Goal: Transaction & Acquisition: Subscribe to service/newsletter

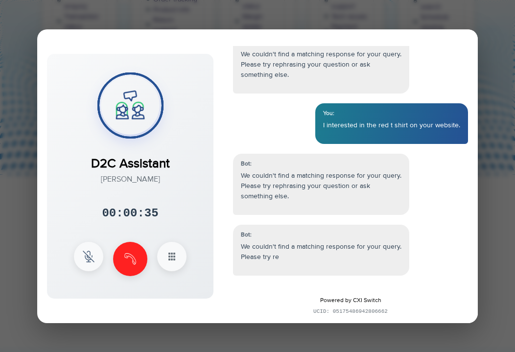
scroll to position [343, 0]
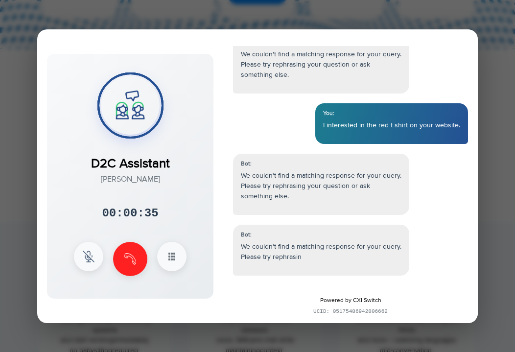
click at [364, 236] on div "Bot:" at bounding box center [321, 234] width 160 height 9
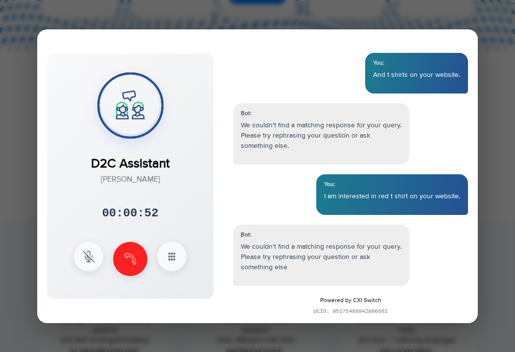
scroll to position [276, 0]
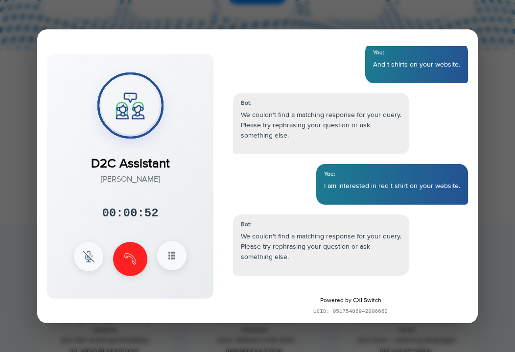
click at [166, 263] on button at bounding box center [171, 255] width 29 height 29
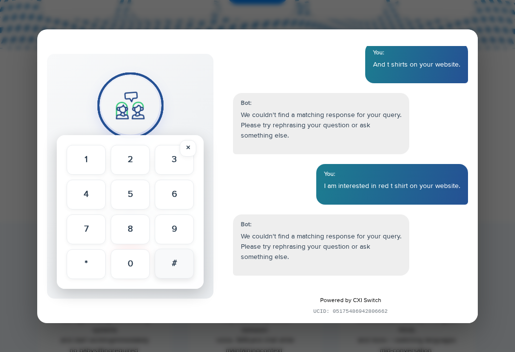
click at [180, 264] on button "#" at bounding box center [174, 264] width 39 height 30
click at [136, 182] on button "5" at bounding box center [130, 194] width 39 height 30
click at [117, 167] on button "2" at bounding box center [130, 159] width 39 height 30
click at [78, 159] on button "1" at bounding box center [86, 159] width 39 height 30
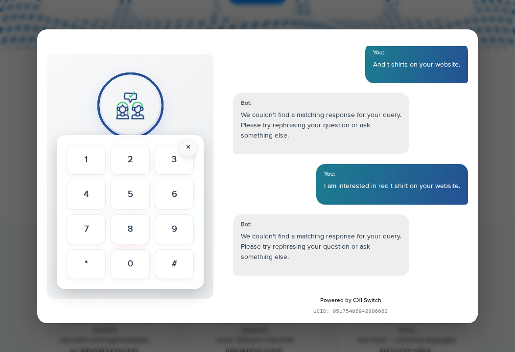
click at [194, 148] on button "×" at bounding box center [188, 147] width 17 height 17
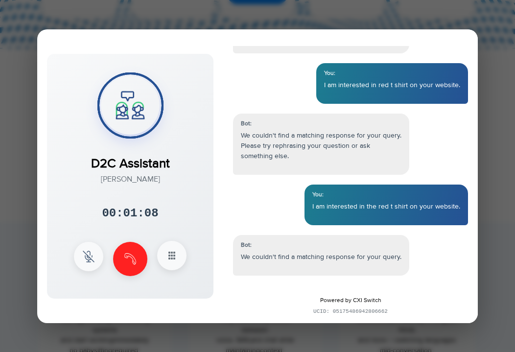
scroll to position [388, 0]
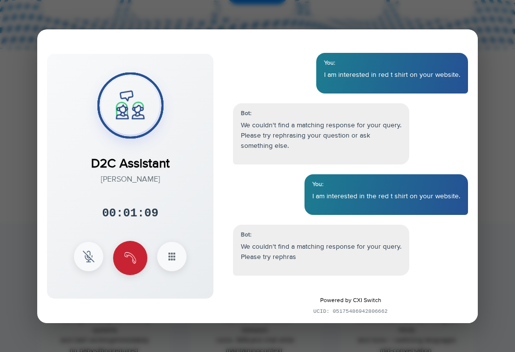
click at [141, 258] on button at bounding box center [130, 258] width 34 height 34
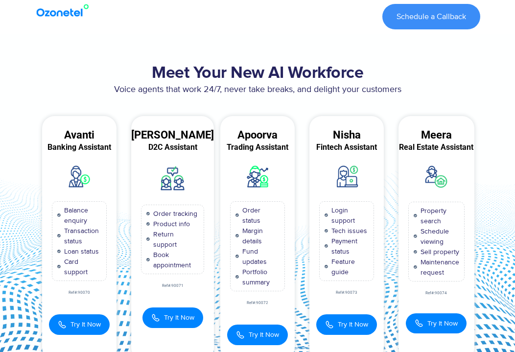
scroll to position [0, 0]
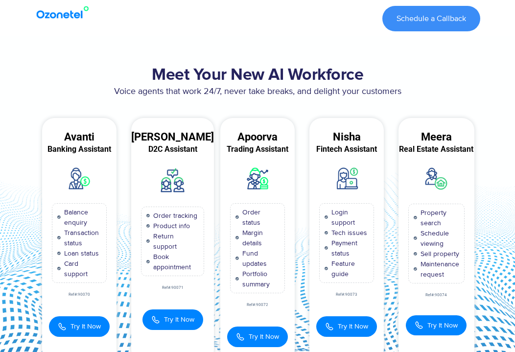
click at [59, 20] on div at bounding box center [64, 18] width 69 height 35
click at [60, 15] on img at bounding box center [64, 12] width 59 height 13
click at [83, 4] on div at bounding box center [64, 18] width 69 height 35
click at [63, 18] on img at bounding box center [64, 12] width 59 height 13
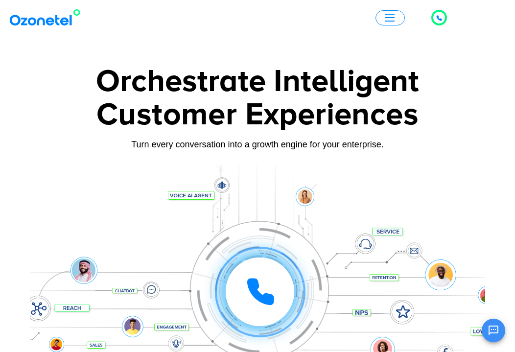
click at [397, 25] on div "Click to talk to us! Call in progress... 1 2 3 4 5 6 7 8 9 # 0 Products AI & CX…" at bounding box center [257, 17] width 515 height 23
click at [391, 21] on span "button" at bounding box center [390, 21] width 10 height 1
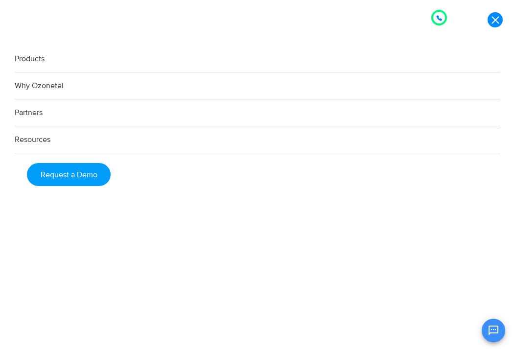
click at [26, 59] on link "Products" at bounding box center [257, 59] width 485 height 27
click at [492, 19] on link at bounding box center [494, 19] width 15 height 15
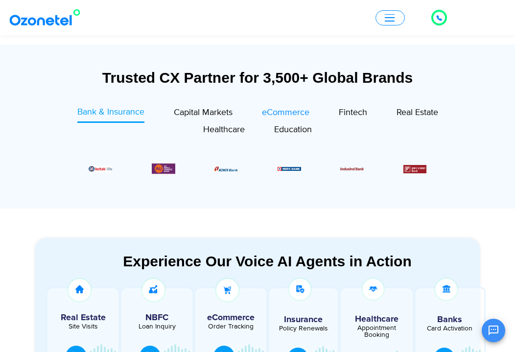
scroll to position [294, 0]
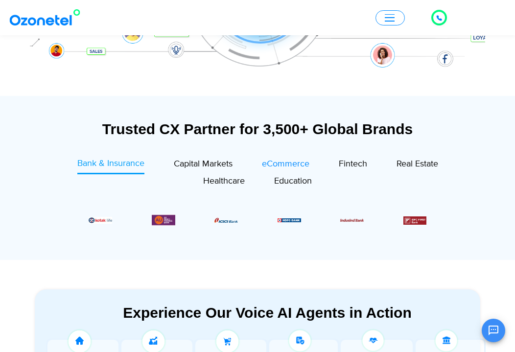
click at [290, 163] on span "eCommerce" at bounding box center [285, 164] width 47 height 11
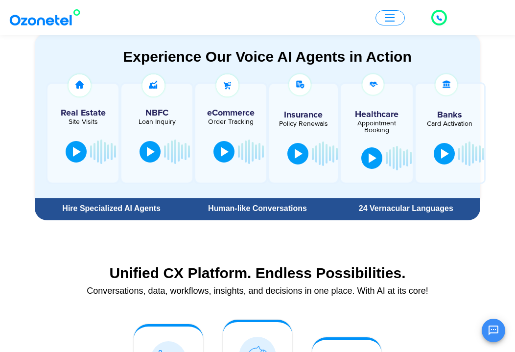
scroll to position [489, 0]
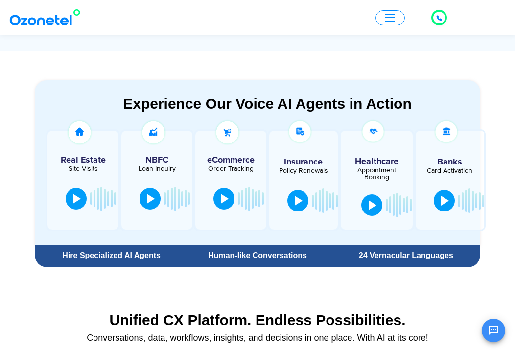
click at [227, 151] on div at bounding box center [230, 180] width 71 height 99
click at [230, 200] on button at bounding box center [223, 198] width 21 height 22
click at [221, 201] on div at bounding box center [223, 198] width 8 height 10
click at [234, 130] on img at bounding box center [227, 132] width 27 height 27
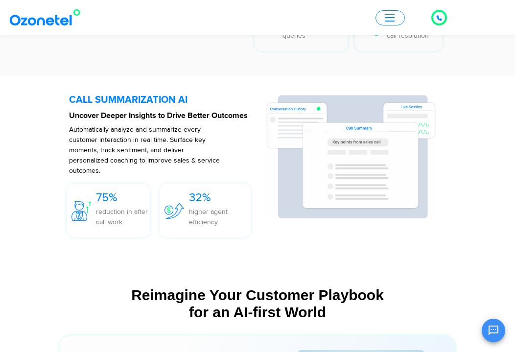
scroll to position [2593, 0]
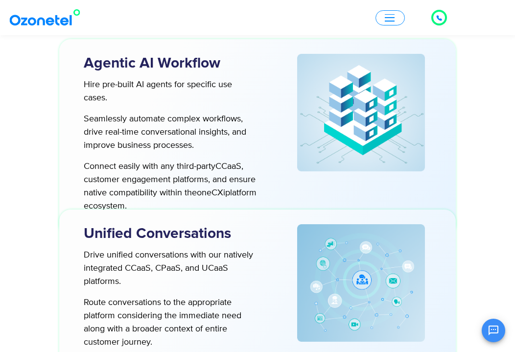
click at [491, 331] on icon "Open chat" at bounding box center [493, 330] width 12 height 12
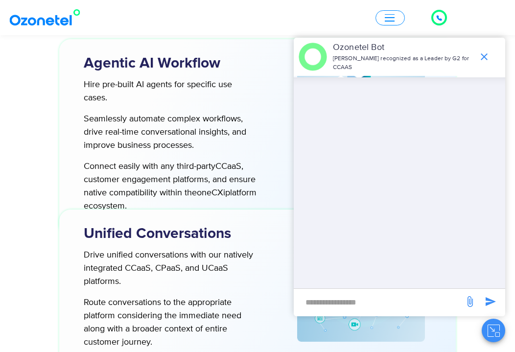
click at [371, 296] on input "new-msg-input" at bounding box center [378, 302] width 160 height 17
click at [481, 57] on icon "end chat or minimize" at bounding box center [484, 57] width 12 height 12
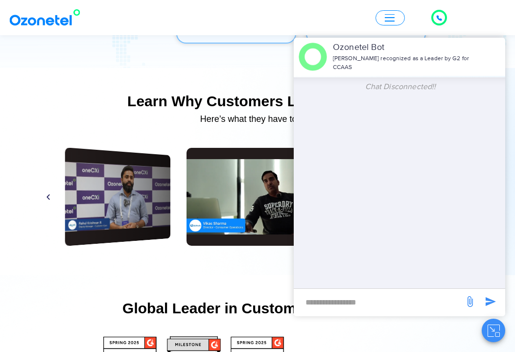
scroll to position [4697, 0]
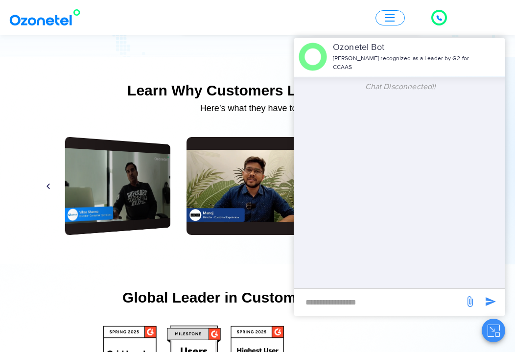
click at [488, 58] on div at bounding box center [489, 57] width 31 height 12
click at [491, 57] on div at bounding box center [489, 57] width 31 height 12
click at [187, 85] on section "Learn Why Customers Love Ozonetel​ Here’s what they have to say. Play Play Play…" at bounding box center [257, 160] width 515 height 207
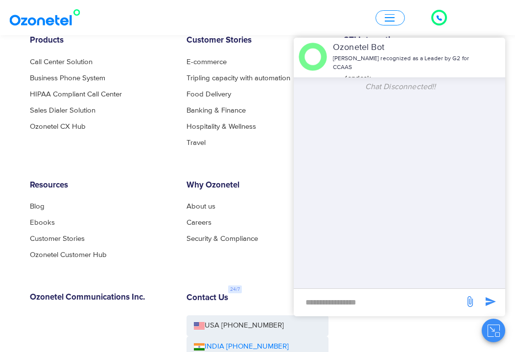
scroll to position [5383, 0]
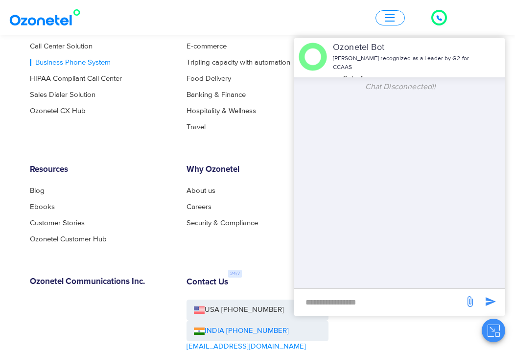
click at [77, 66] on link "Business Phone System" at bounding box center [70, 62] width 81 height 7
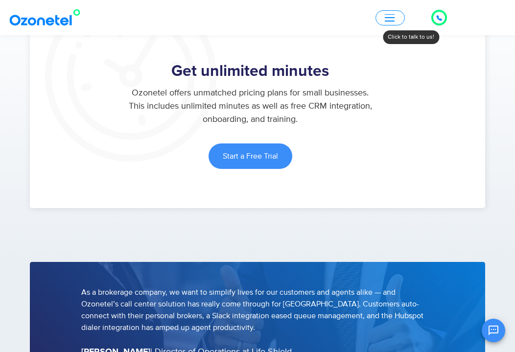
scroll to position [1272, 0]
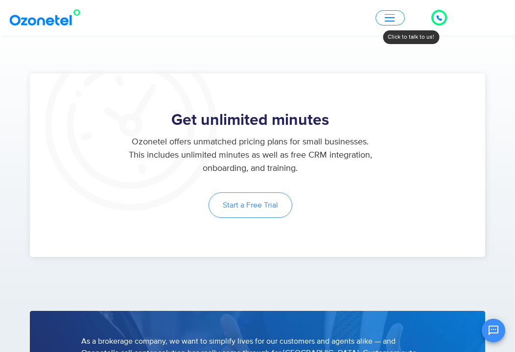
click at [280, 200] on link "Start a Free Trial" at bounding box center [250, 204] width 84 height 25
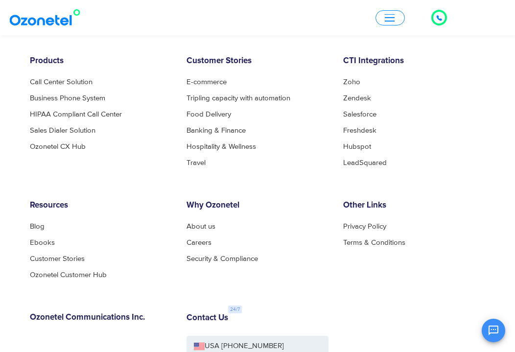
scroll to position [3157, 0]
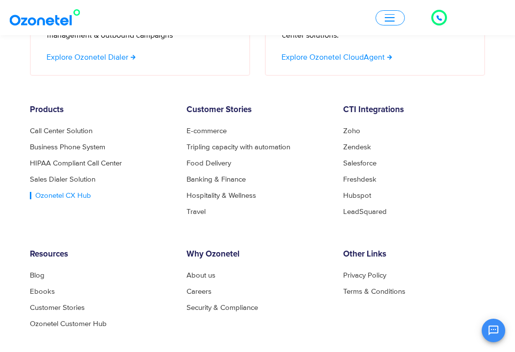
click at [78, 192] on link "Ozonetel CX Hub" at bounding box center [60, 195] width 61 height 7
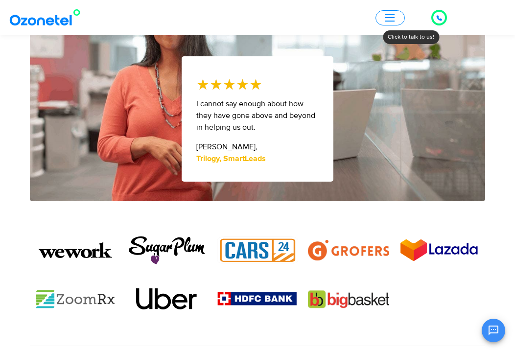
scroll to position [587, 0]
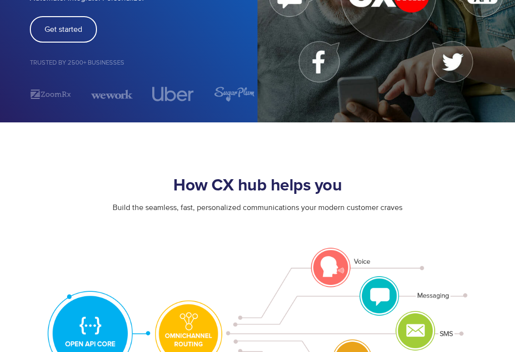
scroll to position [49, 0]
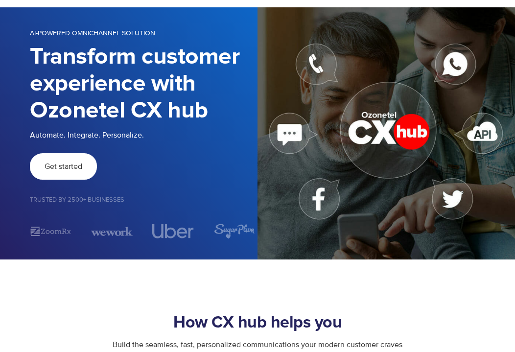
click at [48, 163] on span "Get started" at bounding box center [64, 166] width 38 height 8
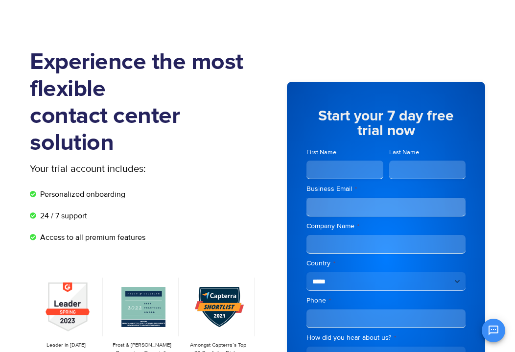
scroll to position [49, 0]
